Goal: Task Accomplishment & Management: Manage account settings

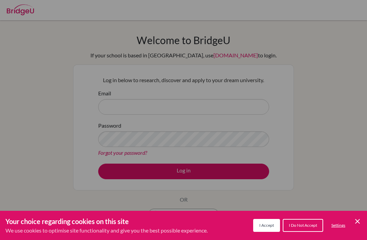
click at [271, 222] on button "I Accept" at bounding box center [266, 225] width 27 height 13
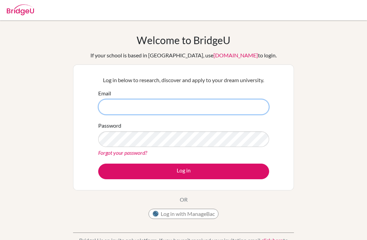
click at [245, 101] on input "Email" at bounding box center [183, 107] width 171 height 16
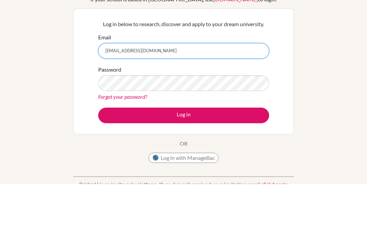
type input "[EMAIL_ADDRESS][DOMAIN_NAME]"
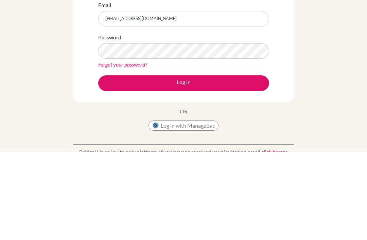
click at [232, 164] on button "Log in" at bounding box center [183, 172] width 171 height 16
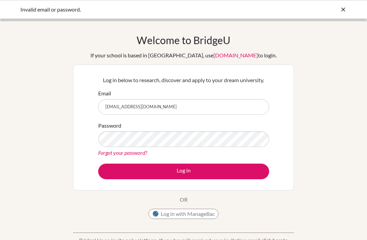
click at [246, 172] on button "Log in" at bounding box center [183, 172] width 171 height 16
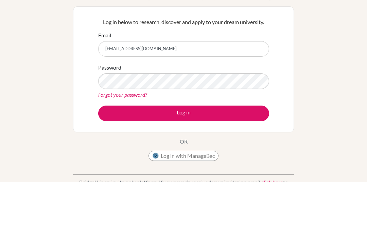
click at [201, 164] on button "Log in" at bounding box center [183, 172] width 171 height 16
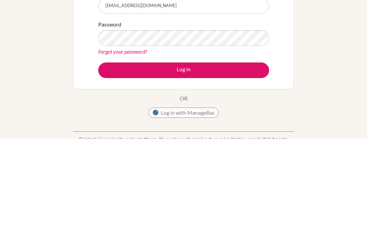
click at [109, 150] on link "Forgot your password?" at bounding box center [122, 153] width 49 height 6
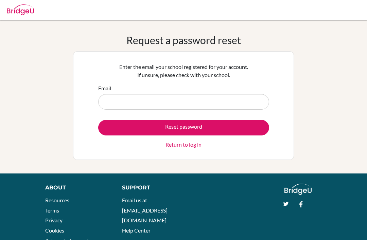
click at [135, 101] on input "Email" at bounding box center [183, 102] width 171 height 16
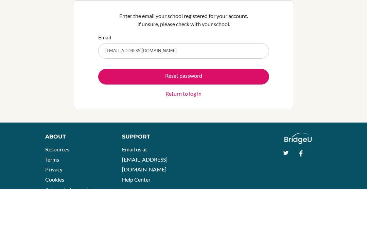
type input "juanmidiazp09@gmail.com"
click at [242, 120] on button "Reset password" at bounding box center [183, 128] width 171 height 16
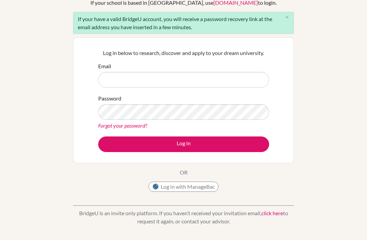
scroll to position [74, 0]
